Goal: Task Accomplishment & Management: Use online tool/utility

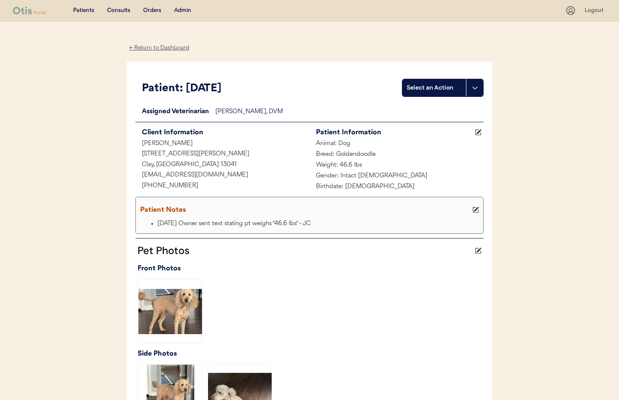
click at [184, 8] on div "Admin" at bounding box center [182, 10] width 17 height 9
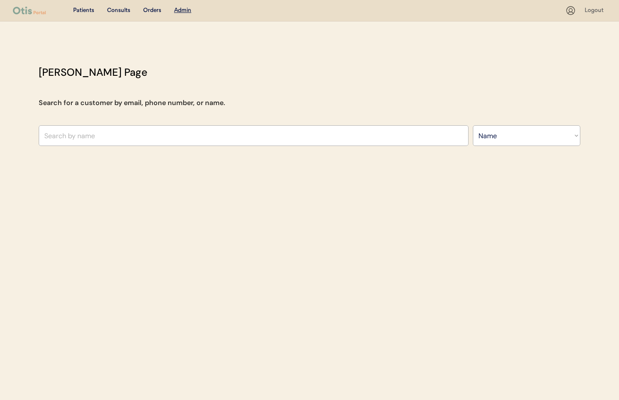
select select ""Name""
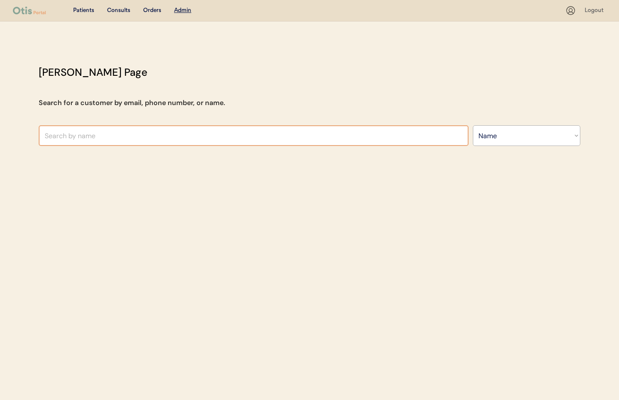
click at [65, 135] on input "text" at bounding box center [254, 135] width 430 height 21
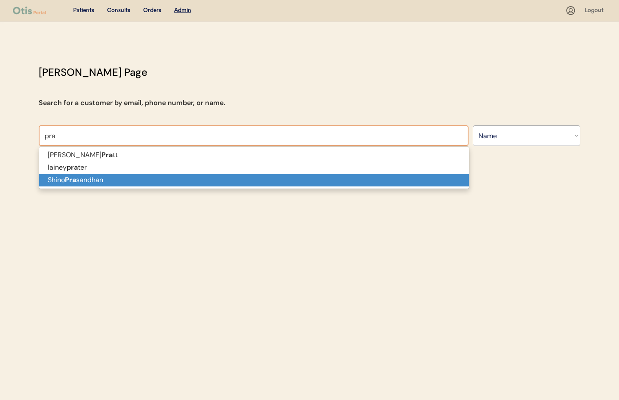
click at [62, 179] on p "Shino Pra sandhan" at bounding box center [254, 180] width 430 height 12
type input "[PERSON_NAME]"
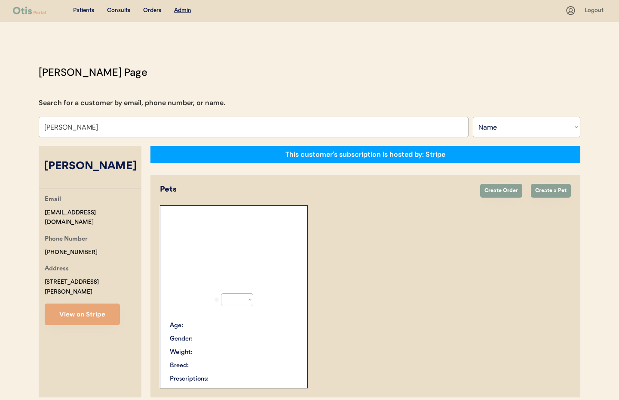
select select "true"
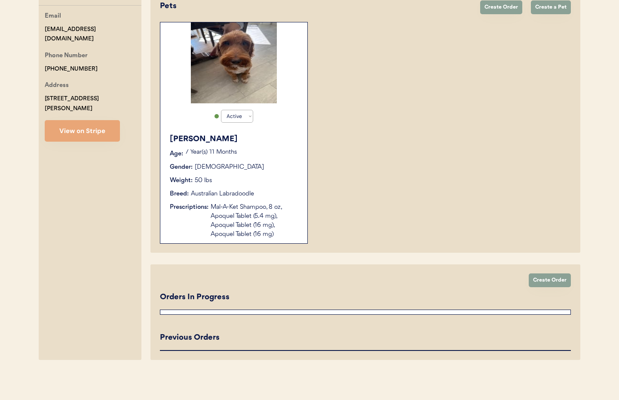
scroll to position [287, 0]
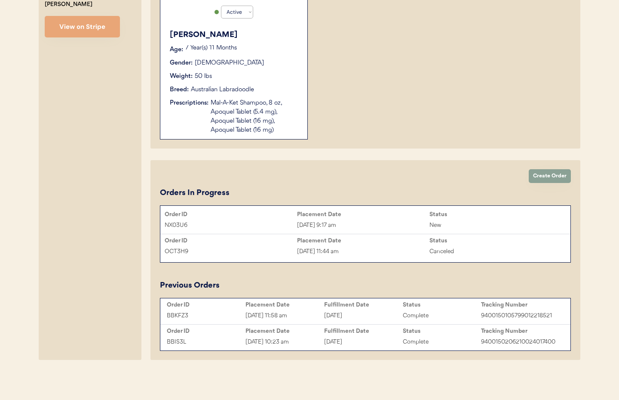
type input "[PERSON_NAME]"
click at [341, 223] on div "Sep 16, 2025 9:17 am" at bounding box center [363, 225] width 132 height 10
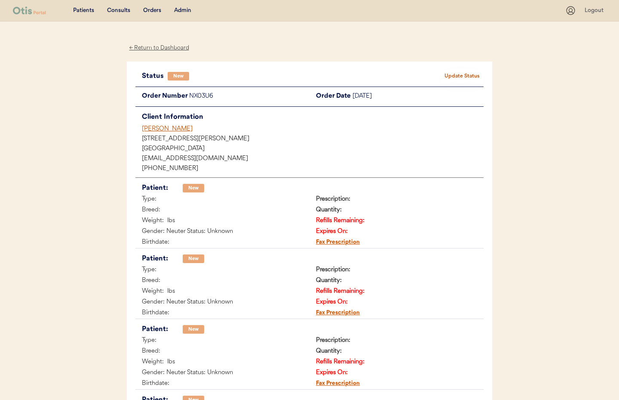
click at [464, 78] on button "Update Status" at bounding box center [462, 76] width 43 height 12
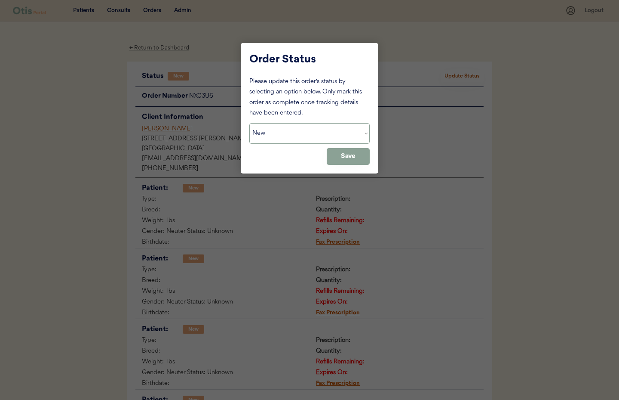
click at [305, 140] on select "Status On Hold New In Progress Complete Pending HW Consent Canceled" at bounding box center [309, 133] width 120 height 21
select select ""cancelled""
click at [249, 123] on select "Status On Hold New In Progress Complete Pending HW Consent Canceled" at bounding box center [309, 133] width 120 height 21
drag, startPoint x: 337, startPoint y: 157, endPoint x: 301, endPoint y: 152, distance: 36.1
click at [337, 157] on button "Save" at bounding box center [348, 156] width 43 height 17
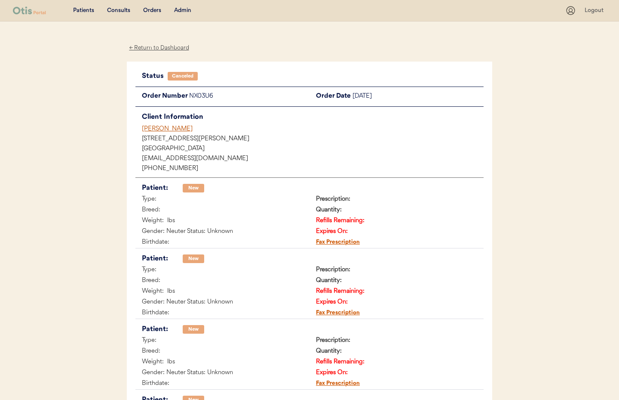
click at [157, 130] on div "Shino Prasandhan" at bounding box center [313, 128] width 342 height 9
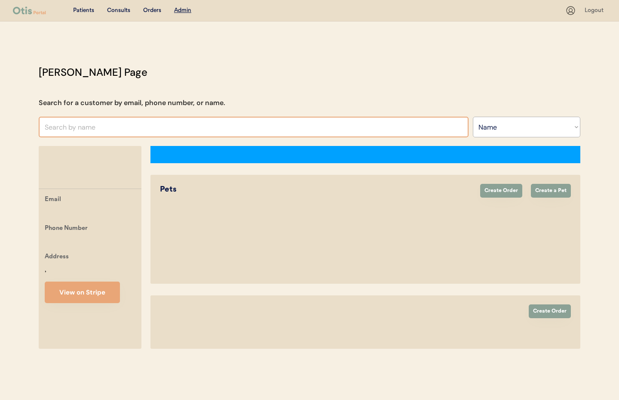
select select ""Name""
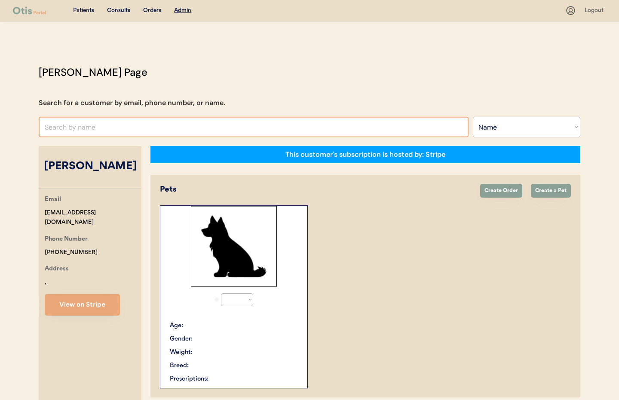
select select "true"
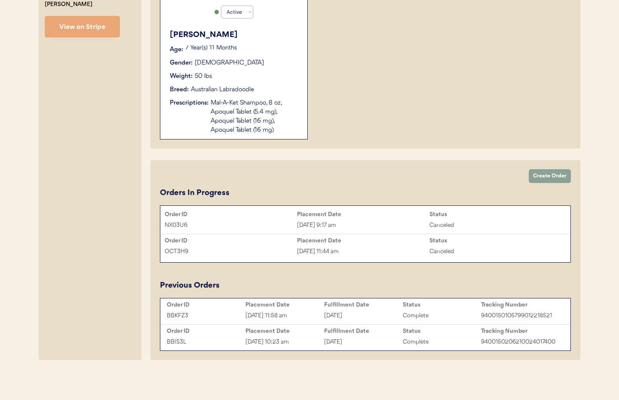
scroll to position [168, 0]
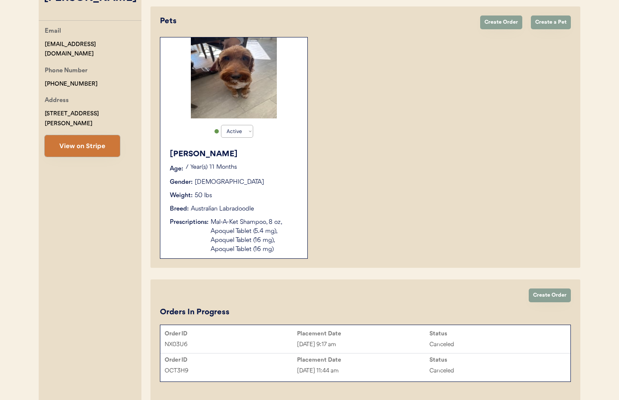
click at [64, 137] on button "View on Stripe" at bounding box center [82, 146] width 75 height 22
click at [504, 25] on button "Create Order" at bounding box center [501, 22] width 42 height 14
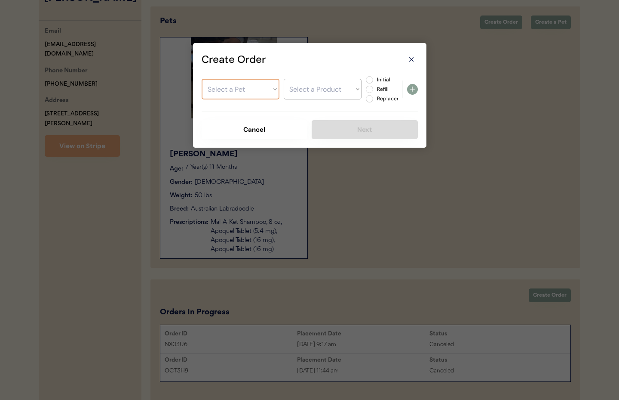
click at [235, 84] on select "Select a Pet Oliver" at bounding box center [241, 89] width 78 height 21
select select ""1348695171700984260__LOOKUP__1747510990665x235207448914821100""
click at [202, 79] on select "Select a Pet Oliver" at bounding box center [241, 89] width 78 height 21
click at [323, 95] on select "Select a Product" at bounding box center [323, 89] width 78 height 21
select select ""1348695171700984260__LOOKUP__1747763242268x872365566270464400""
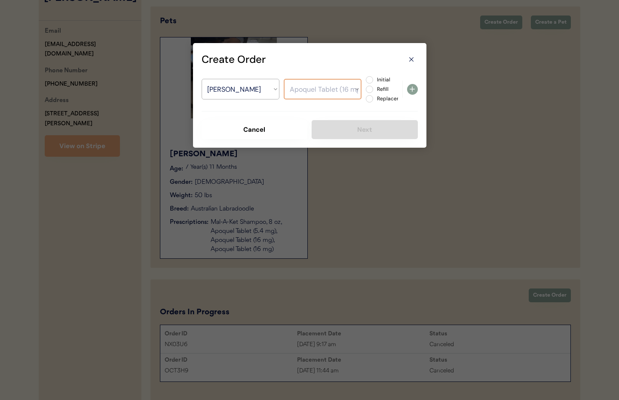
click at [284, 79] on select "Select a Product Mal-A-Ket Shampoo, 8 oz Apoquel Tablet (5.4 mg) Apoquel Tablet…" at bounding box center [323, 89] width 78 height 21
click at [375, 86] on label "Refill" at bounding box center [394, 88] width 38 height 5
click at [365, 83] on input "Refill" at bounding box center [363, 80] width 6 height 6
radio input "true"
drag, startPoint x: 410, startPoint y: 89, endPoint x: 401, endPoint y: 106, distance: 19.2
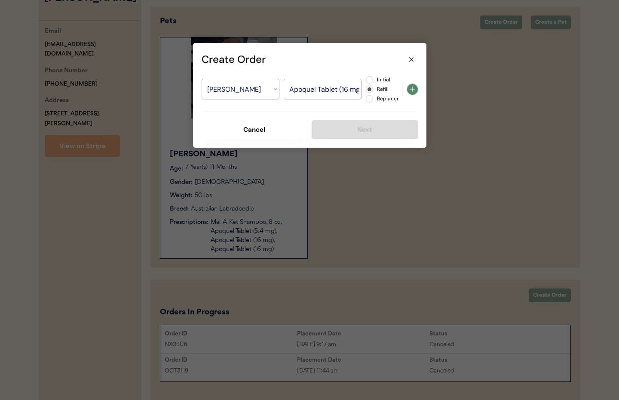
click at [410, 89] on use at bounding box center [412, 88] width 5 height 5
select select ""PLACEHOLDER_1427118222253""
radio input "false"
select select ""PLACEHOLDER_1427118222253""
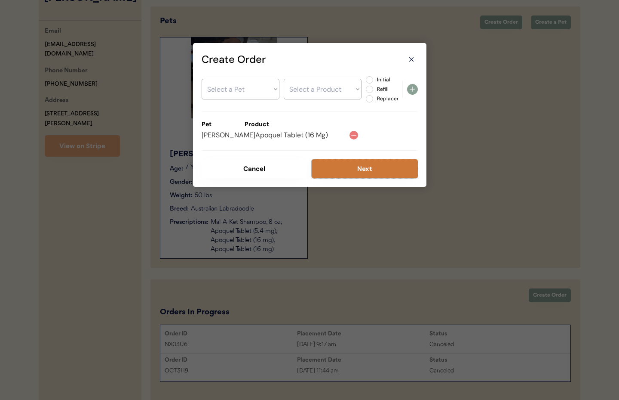
click at [352, 170] on button "Next" at bounding box center [365, 168] width 106 height 19
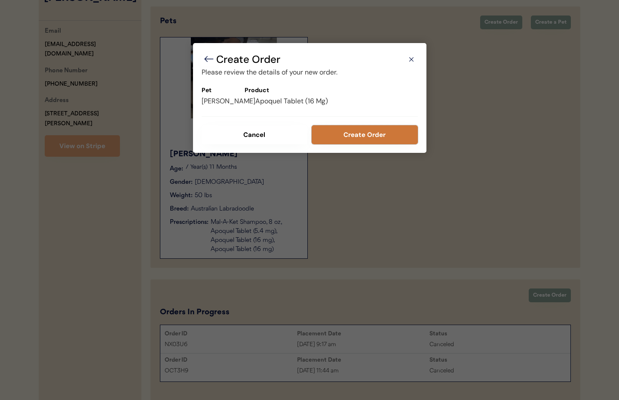
click at [342, 136] on button "Create Order" at bounding box center [365, 134] width 106 height 19
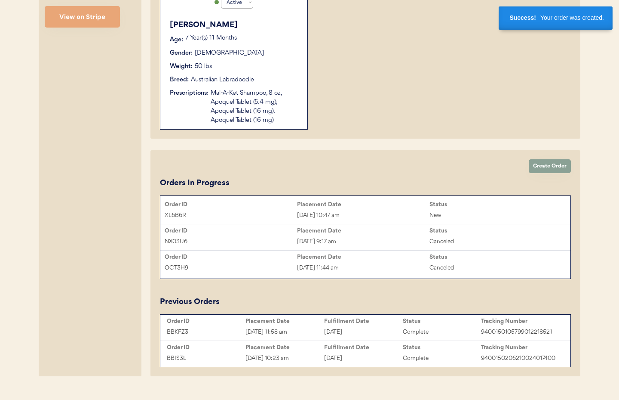
scroll to position [314, 0]
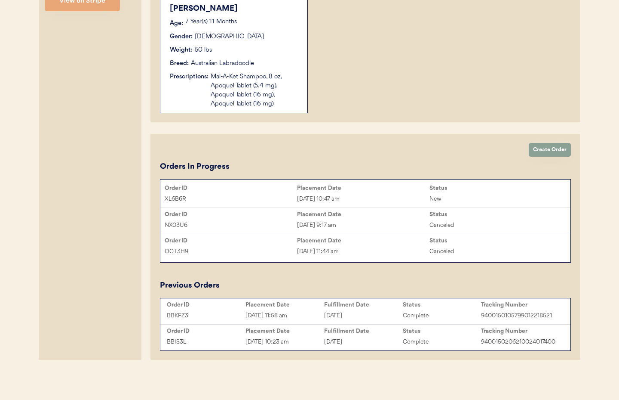
click at [241, 198] on div "XL6B6R" at bounding box center [231, 199] width 132 height 10
